Goal: Transaction & Acquisition: Subscribe to service/newsletter

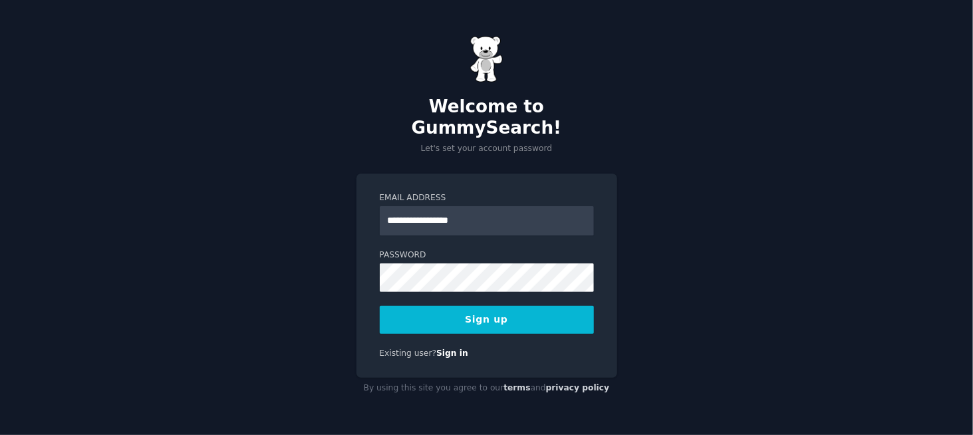
type input "**********"
click at [500, 174] on div "**********" at bounding box center [487, 276] width 261 height 205
click at [475, 317] on button "Sign up" at bounding box center [487, 320] width 214 height 28
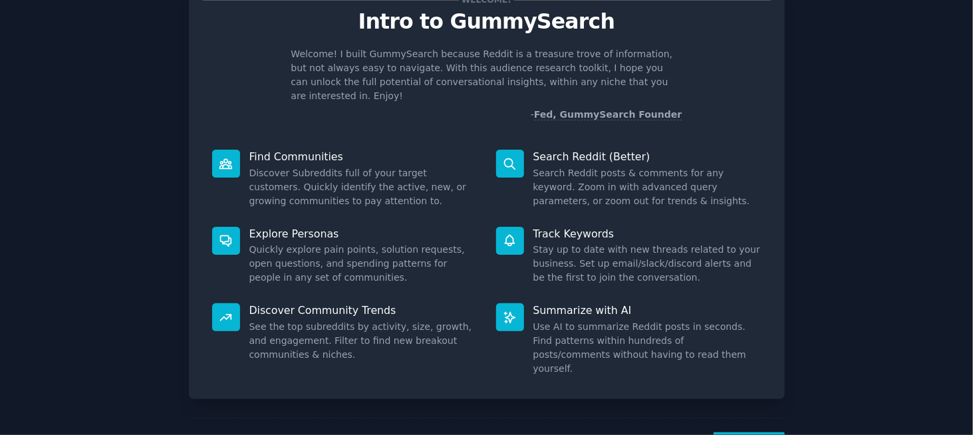
scroll to position [84, 0]
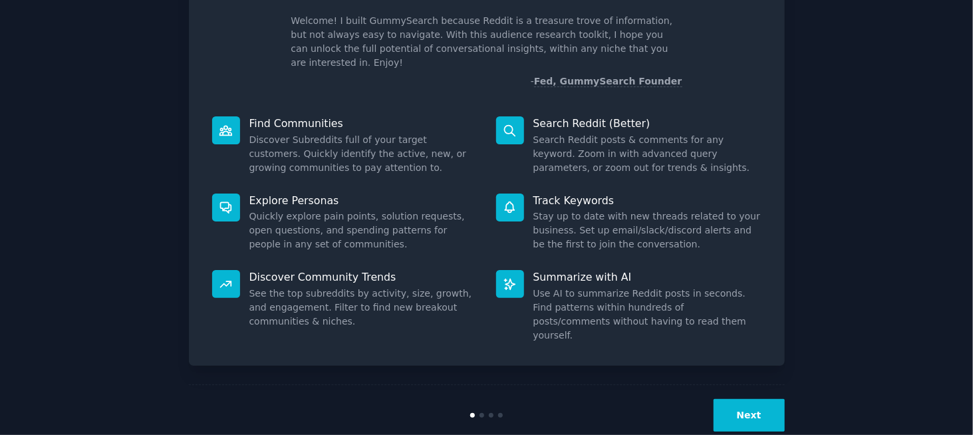
click at [753, 399] on button "Next" at bounding box center [749, 415] width 71 height 33
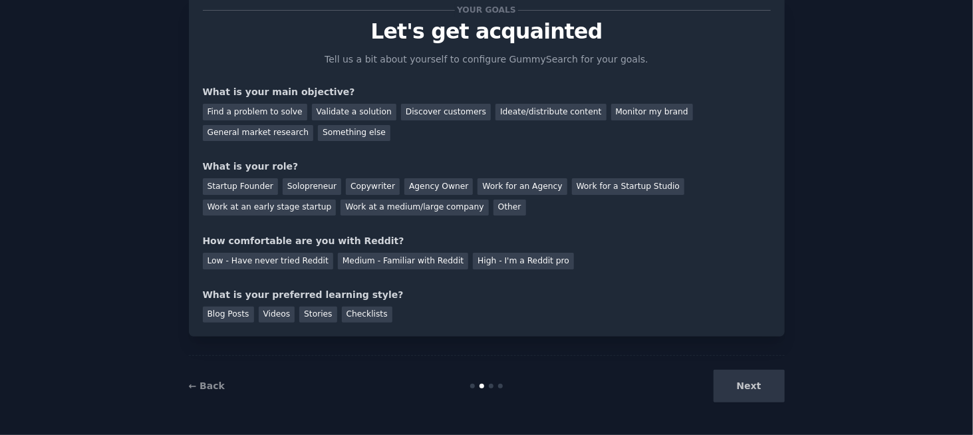
scroll to position [41, 0]
click at [275, 112] on div "Find a problem to solve" at bounding box center [255, 112] width 104 height 17
click at [318, 187] on div "Solopreneur" at bounding box center [312, 187] width 59 height 17
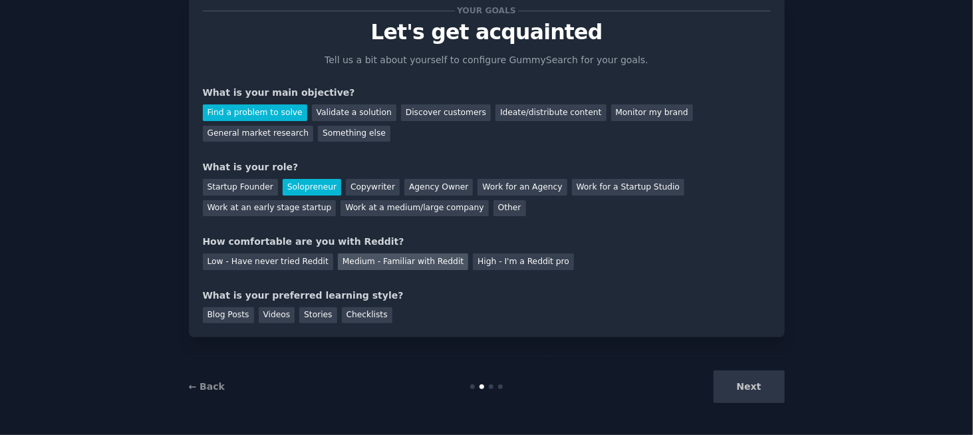
click at [361, 261] on div "Medium - Familiar with Reddit" at bounding box center [403, 261] width 130 height 17
click at [354, 308] on div "Checklists" at bounding box center [367, 315] width 51 height 17
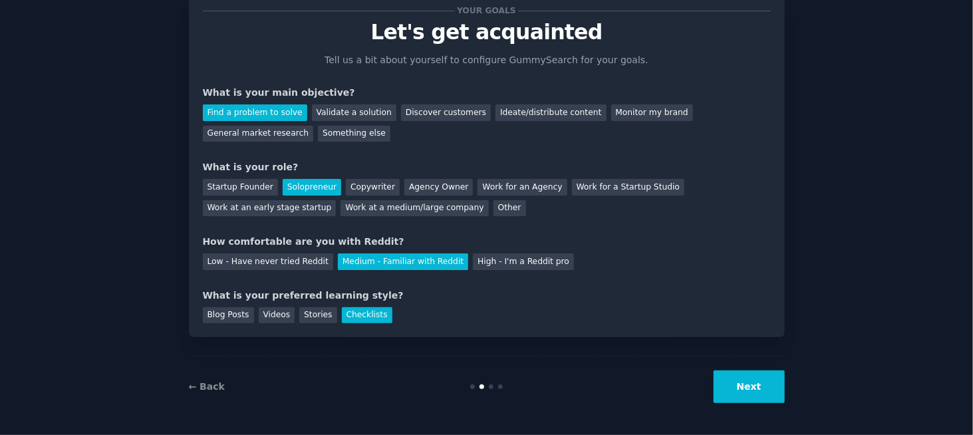
click at [764, 381] on button "Next" at bounding box center [749, 386] width 71 height 33
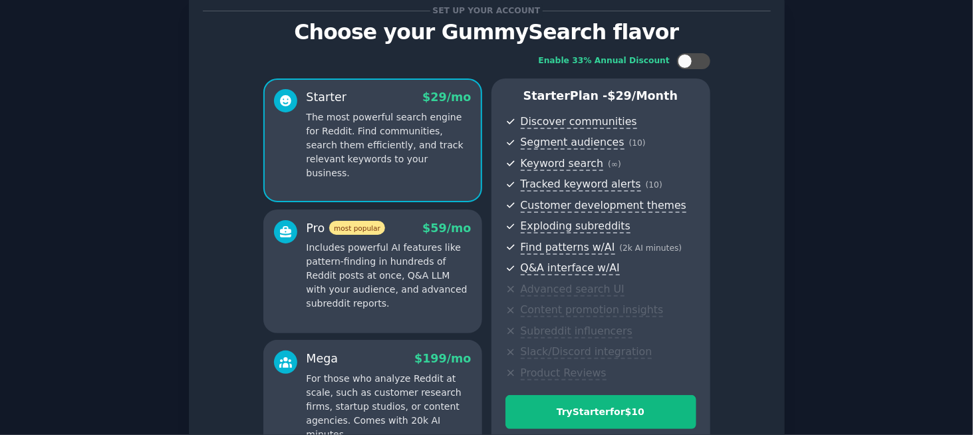
click at [931, 124] on div "Set up your account Choose your GummySearch flavor Enable 33% Annual Discount S…" at bounding box center [487, 275] width 936 height 594
